Goal: Consume media (video, audio)

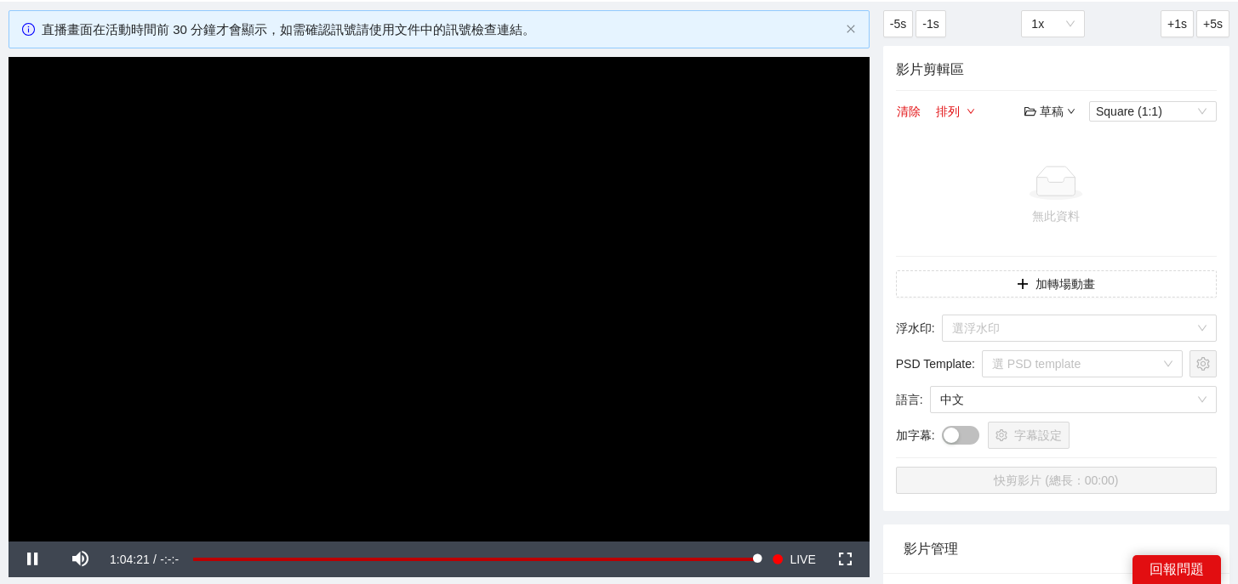
scroll to position [92, 0]
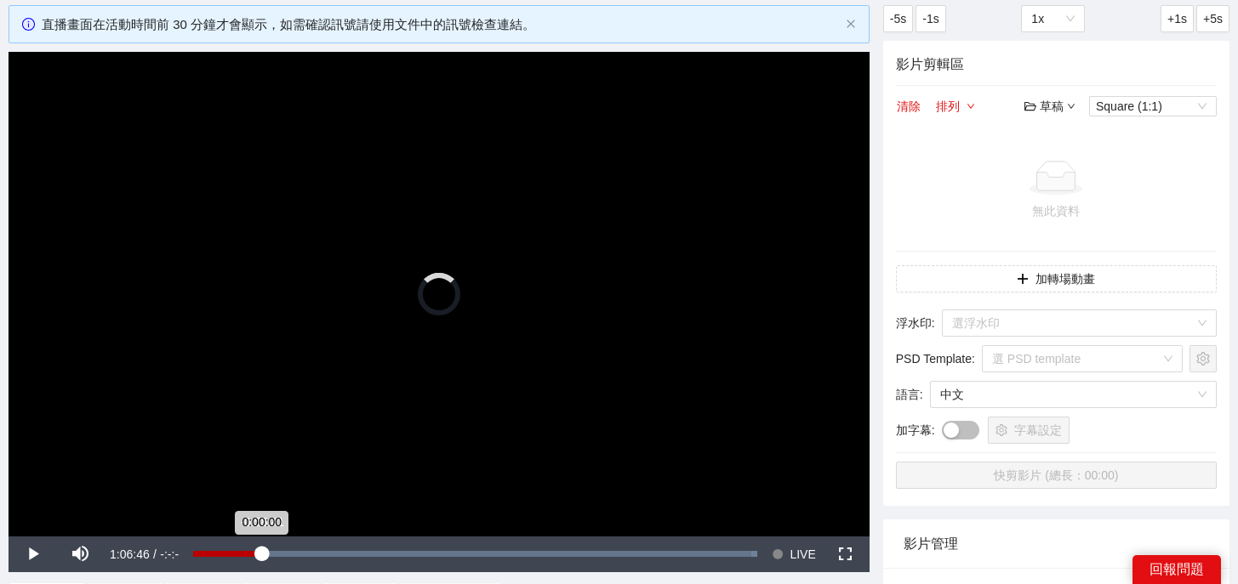
click at [261, 550] on div "Loaded : 100.00% -0:58:41 0:00:00" at bounding box center [475, 555] width 581 height 36
click at [333, 554] on div "Loaded : 13.64% -0:48:46 -0:58:41" at bounding box center [467, 554] width 581 height 6
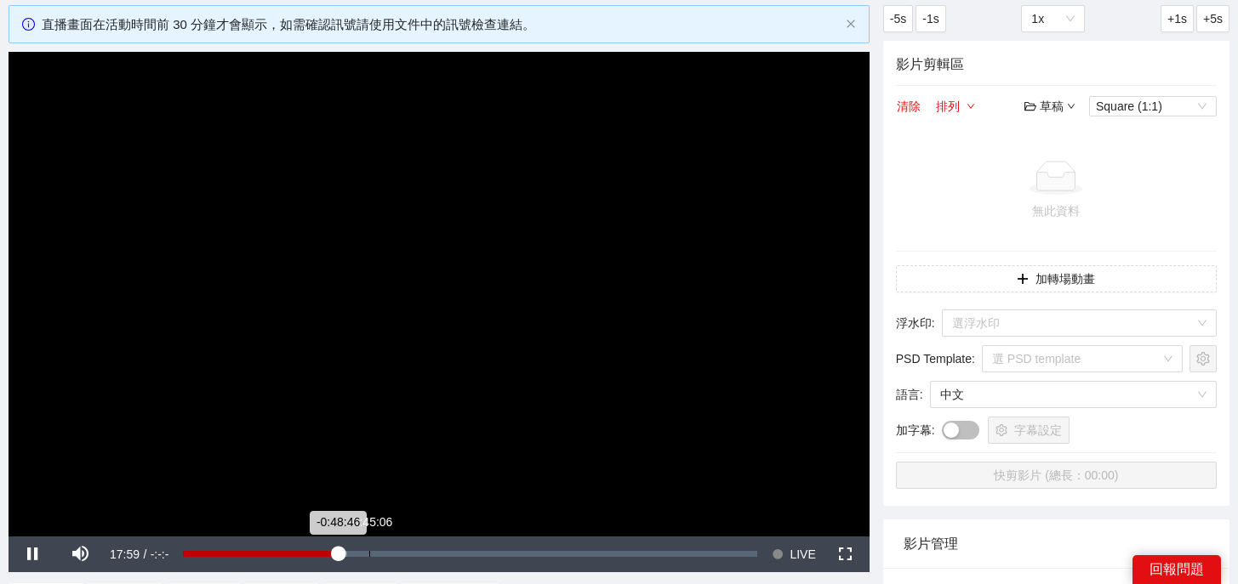
click at [430, 555] on div "Loaded : 28.49% -0:45:06 -0:48:46" at bounding box center [470, 554] width 574 height 6
click at [458, 556] on div "Loaded : 44.53% -0:34:55 -0:38:05" at bounding box center [470, 554] width 574 height 6
click at [472, 556] on div "Loaded : 49.48% -0:33:09 -0:34:49" at bounding box center [470, 554] width 574 height 6
click at [482, 556] on div "Loaded : 52.10% -0:31:58 -0:33:03" at bounding box center [470, 554] width 574 height 6
click at [493, 556] on div "Loaded : 53.74% -0:30:53 -0:31:58" at bounding box center [470, 554] width 574 height 6
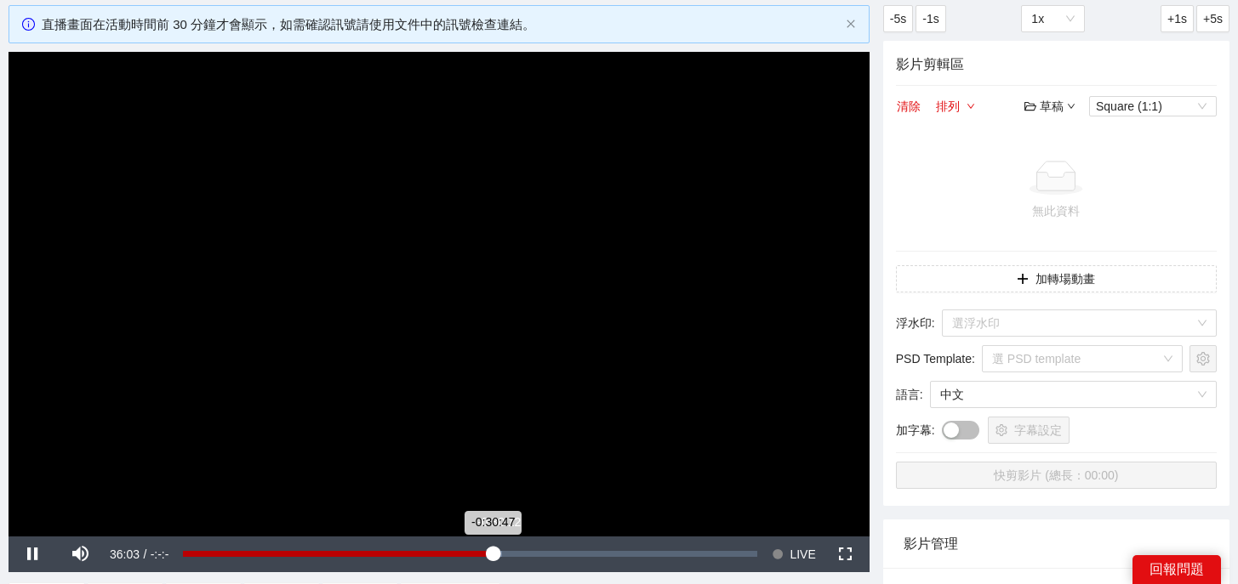
click at [493, 556] on div "-0:30:47" at bounding box center [338, 554] width 310 height 6
click at [498, 556] on div "-0:30:12" at bounding box center [340, 554] width 315 height 6
click at [506, 556] on div "-0:29:13" at bounding box center [344, 554] width 323 height 6
click at [506, 555] on div "-0:29:13" at bounding box center [344, 554] width 323 height 6
click at [510, 555] on div "-0:28:50" at bounding box center [346, 554] width 327 height 6
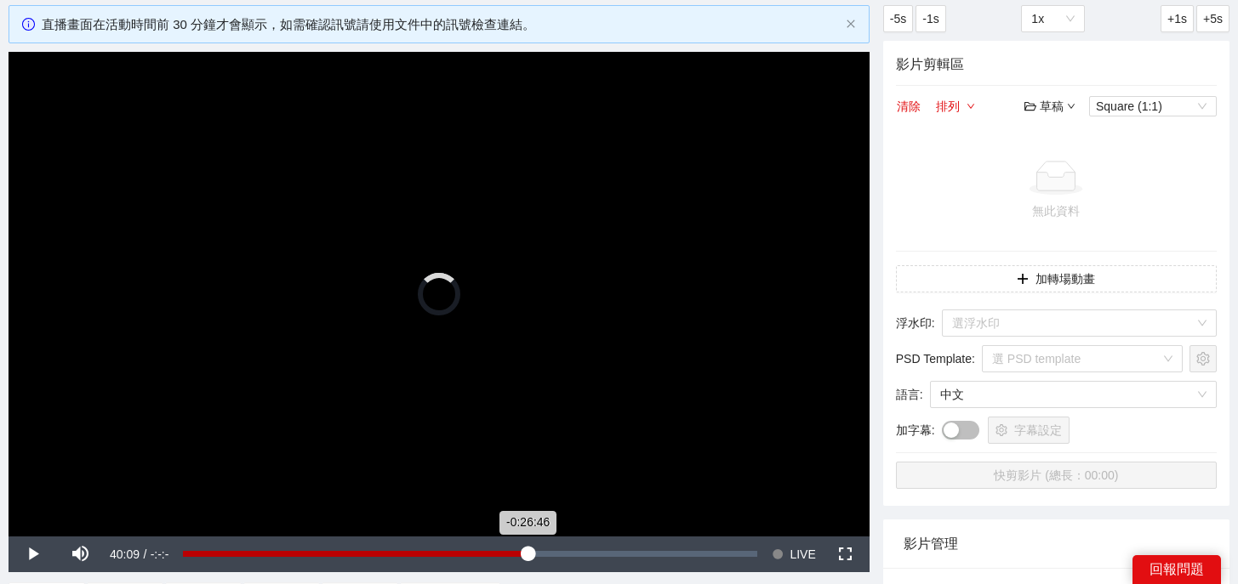
click at [527, 555] on div "-0:26:46" at bounding box center [355, 554] width 345 height 6
click at [546, 555] on div "Loaded : 62.63% -0:24:35 -0:26:05" at bounding box center [470, 554] width 574 height 6
click at [562, 551] on div "Loaded : 64.87% -0:22:55 -0:24:35" at bounding box center [470, 554] width 574 height 6
click at [573, 551] on div "Loaded : 67.56% -0:21:32 -0:21:32" at bounding box center [470, 554] width 574 height 6
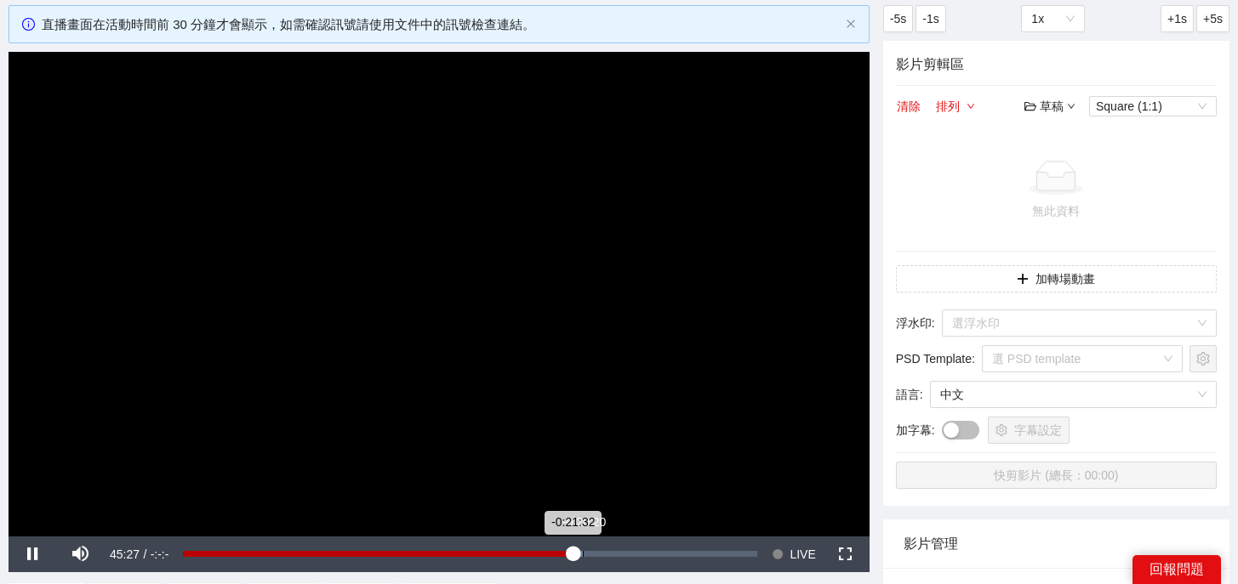
click at [583, 551] on div "Loaded : 69.51% -0:20:20 -0:21:32" at bounding box center [470, 554] width 574 height 6
click at [576, 551] on div "-0:20:20" at bounding box center [383, 554] width 400 height 6
click at [565, 552] on div "-0:21:29" at bounding box center [378, 554] width 391 height 6
click at [553, 554] on div "Loaded : 68.15% -0:23:37 -0:22:31" at bounding box center [470, 554] width 574 height 6
click at [802, 553] on span "LIVE" at bounding box center [803, 555] width 26 height 36
